Goal: Unclear

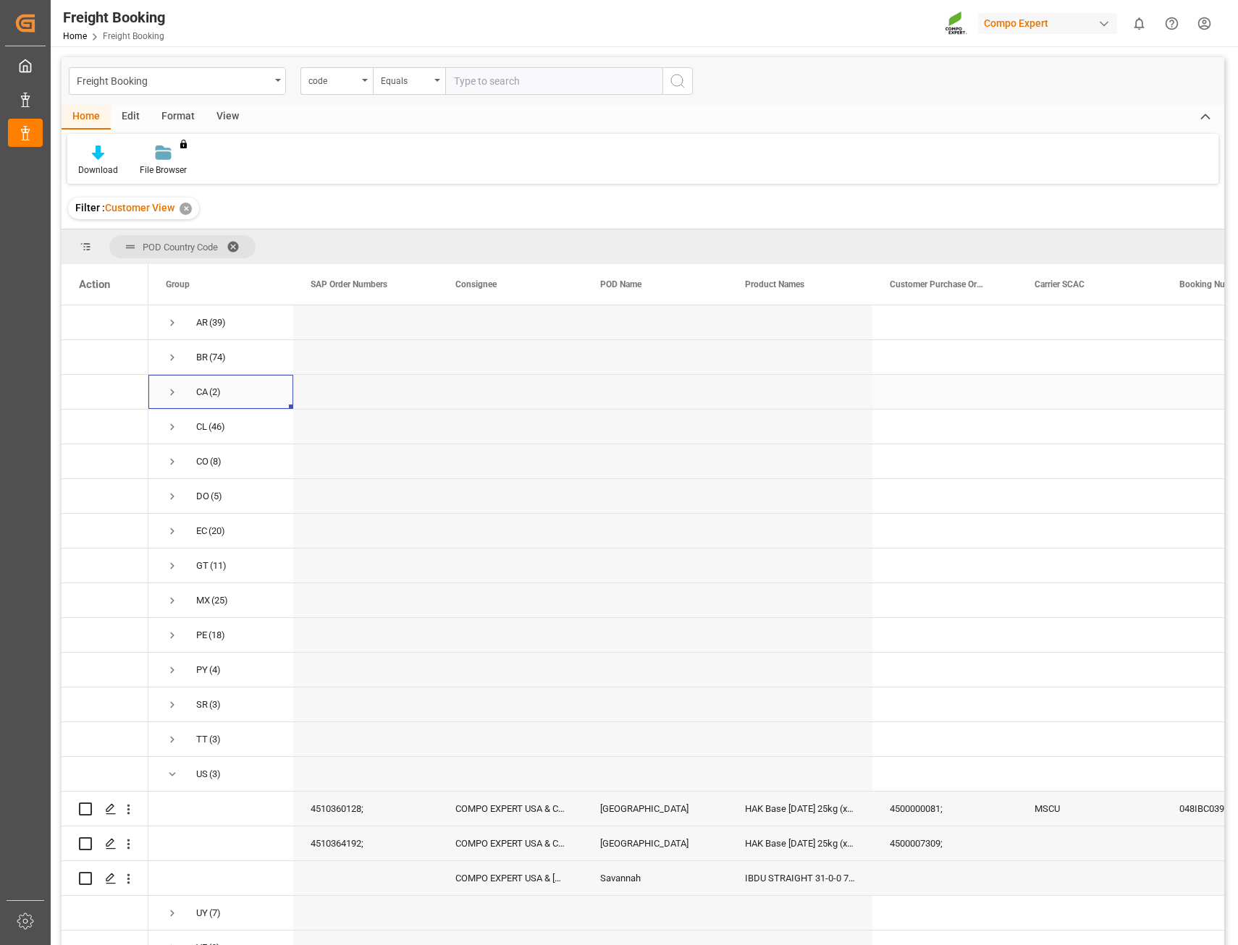
click at [172, 391] on span "Press SPACE to select this row." at bounding box center [172, 392] width 13 height 13
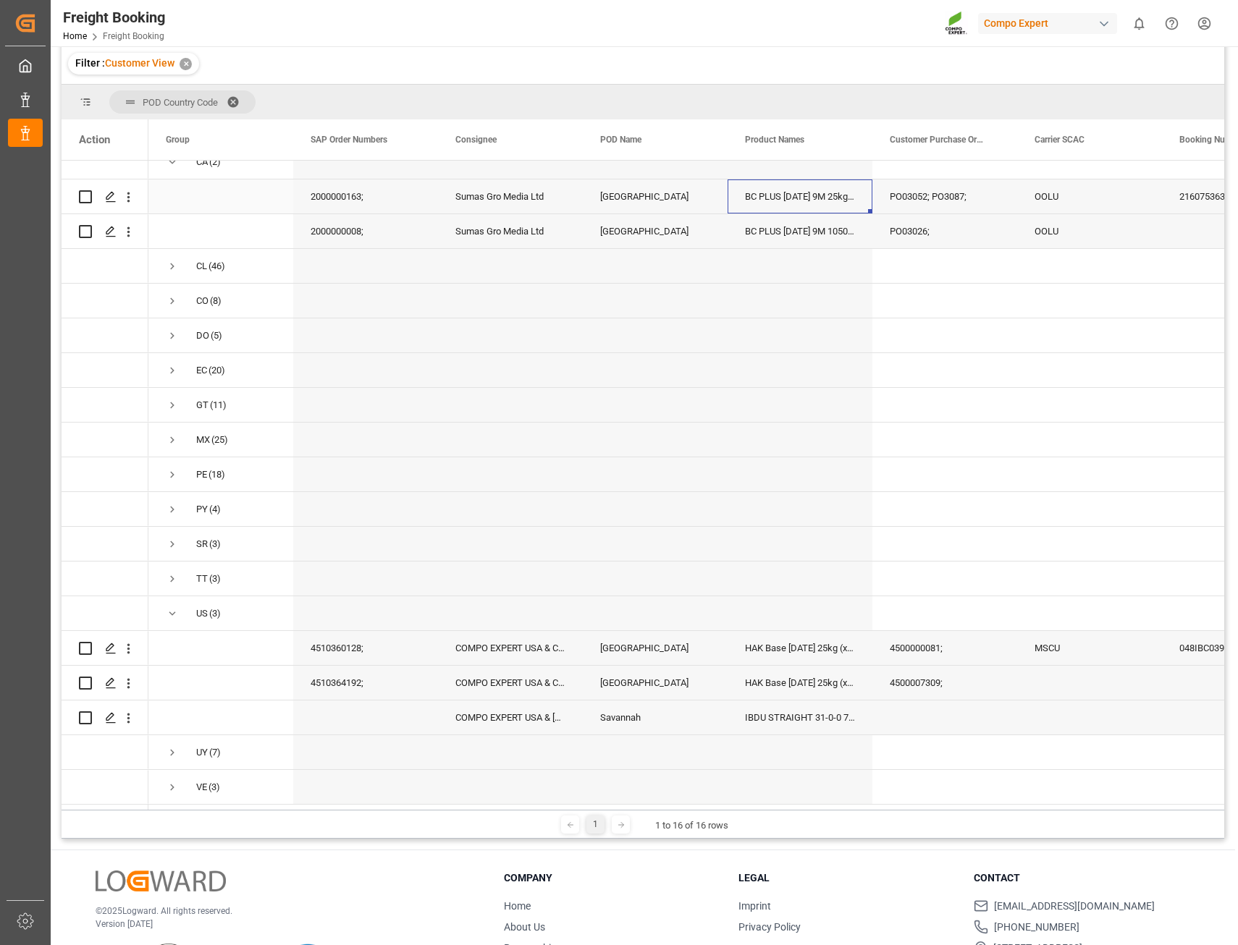
click at [843, 195] on div "BC PLUS [DATE] 9M 25kg (x42) WW; BC PLUS [DATE] 6M 25kg (x42) INT; BC PLUS [DAT…" at bounding box center [800, 197] width 145 height 34
click at [824, 195] on div "BC PLUS [DATE] 9M 25kg (x42) WW; BC PLUS [DATE] 6M 25kg (x42) INT; BC PLUS [DAT…" at bounding box center [800, 197] width 145 height 34
click at [825, 195] on div "BC PLUS [DATE] 9M 25kg (x42) WW; BC PLUS [DATE] 6M 25kg (x42) INT; BC PLUS [DAT…" at bounding box center [800, 197] width 145 height 34
drag, startPoint x: 929, startPoint y: 200, endPoint x: 1019, endPoint y: 185, distance: 91.0
click at [935, 198] on div "PO03052; PO3087;" at bounding box center [944, 197] width 145 height 34
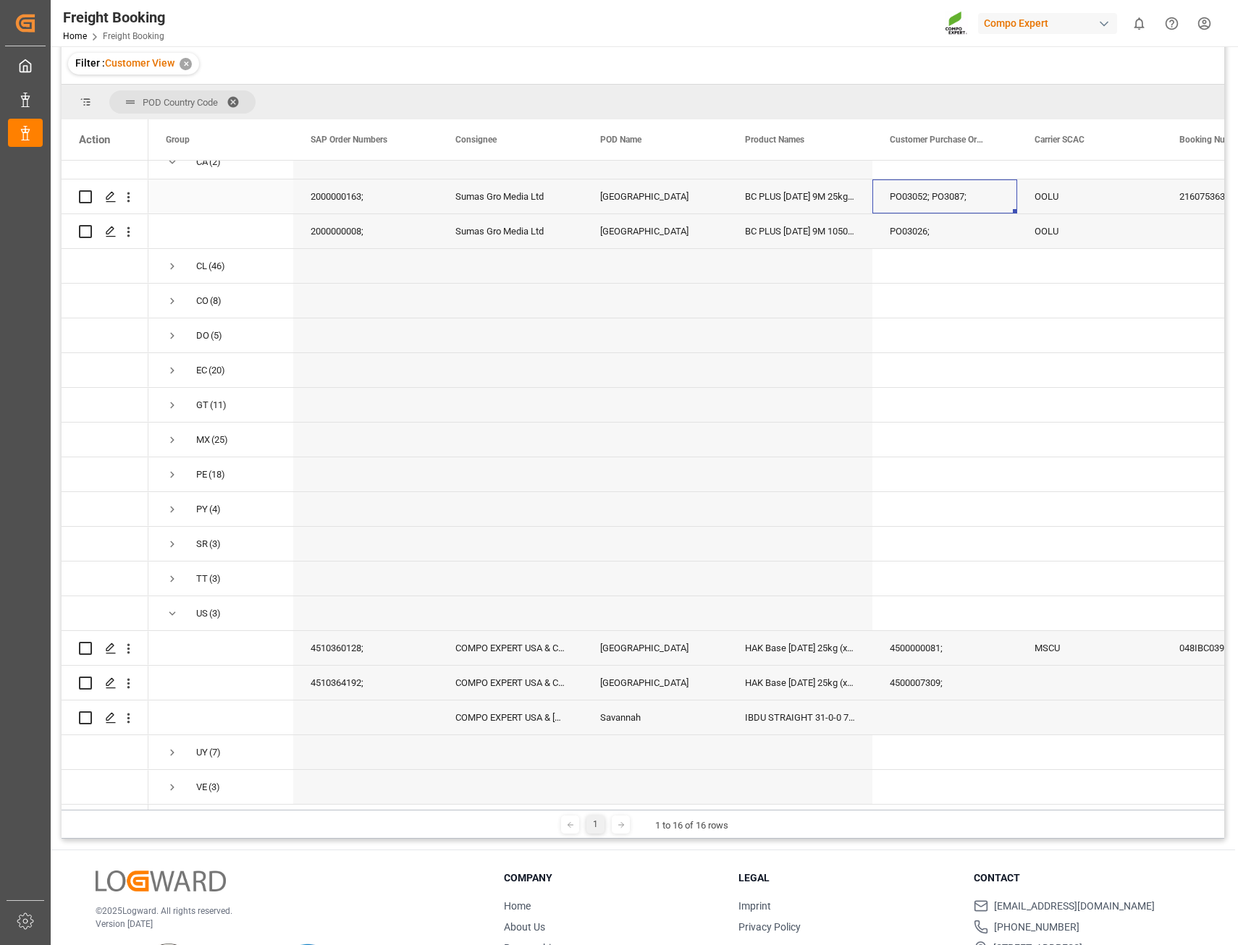
click at [1038, 191] on div "OOLU" at bounding box center [1089, 197] width 145 height 34
click at [195, 196] on span "Press SPACE to select this row." at bounding box center [221, 196] width 110 height 33
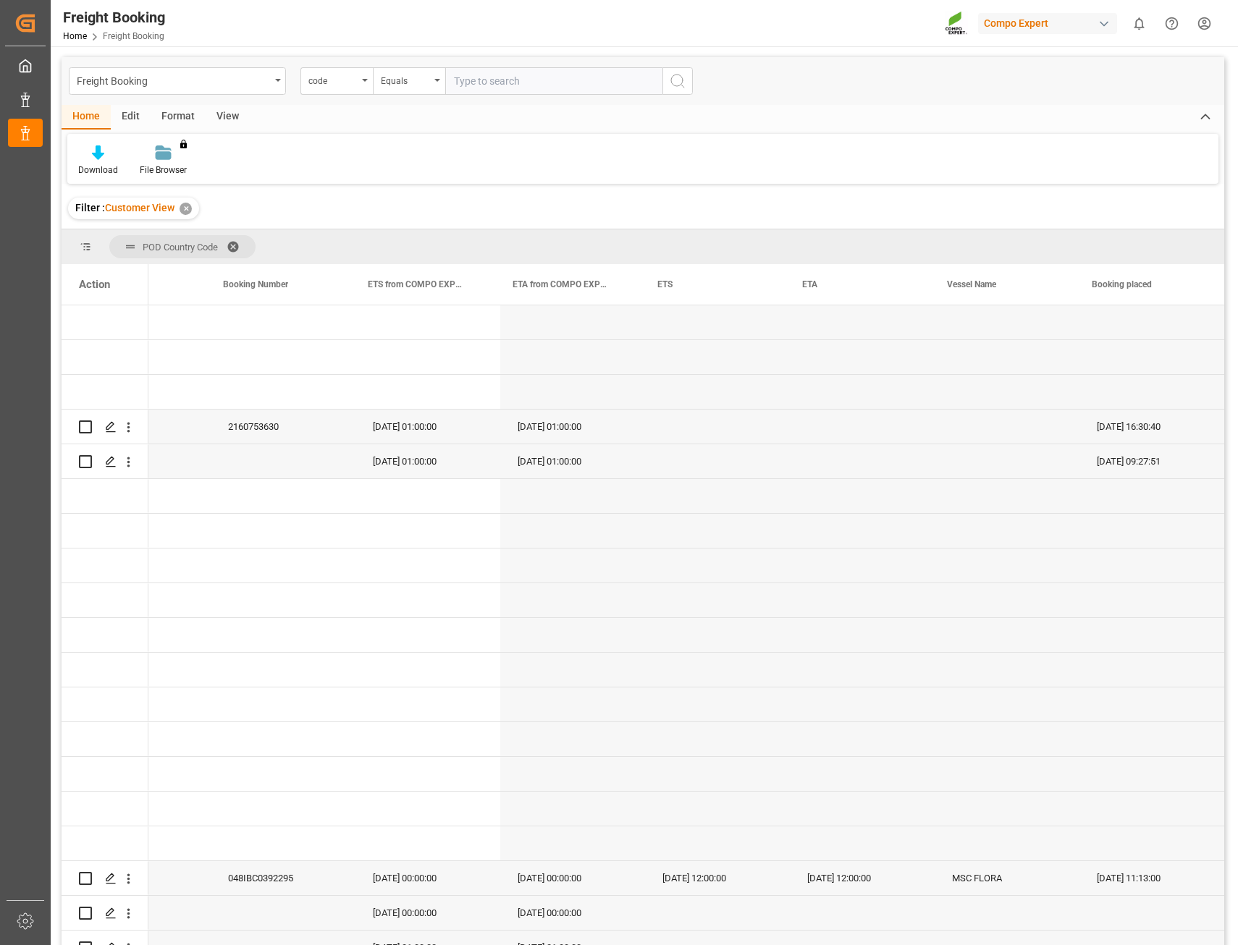
scroll to position [0, 956]
